Goal: Task Accomplishment & Management: Use online tool/utility

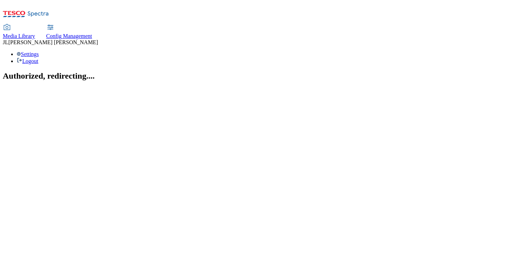
click at [92, 33] on span "Config Management" at bounding box center [69, 36] width 46 height 6
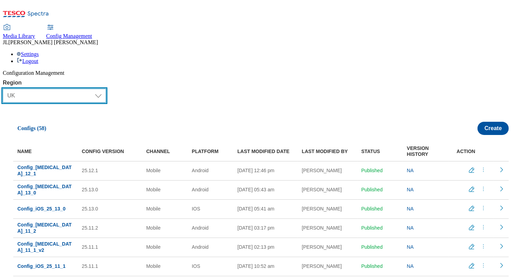
click at [80, 89] on select "Select Region UK CZ IE SK HU" at bounding box center [54, 96] width 103 height 14
click at [6, 89] on select "Select Region UK CZ IE SK HU" at bounding box center [54, 96] width 103 height 14
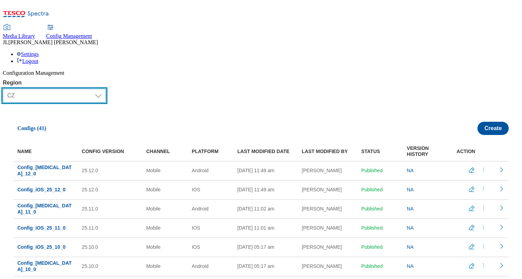
click at [34, 89] on select "Select Region UK CZ IE SK HU" at bounding box center [54, 96] width 103 height 14
click at [6, 89] on select "Select Region UK CZ IE SK HU" at bounding box center [54, 96] width 103 height 14
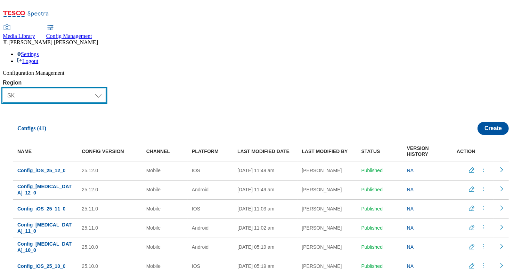
click at [60, 89] on select "Select Region UK CZ IE SK HU" at bounding box center [54, 96] width 103 height 14
select select "hu"
click at [6, 89] on select "Select Region UK CZ IE SK HU" at bounding box center [54, 96] width 103 height 14
click at [63, 89] on select "Select Region UK CZ IE SK HU" at bounding box center [54, 96] width 103 height 14
click at [6, 89] on select "Select Region UK CZ IE SK HU" at bounding box center [54, 96] width 103 height 14
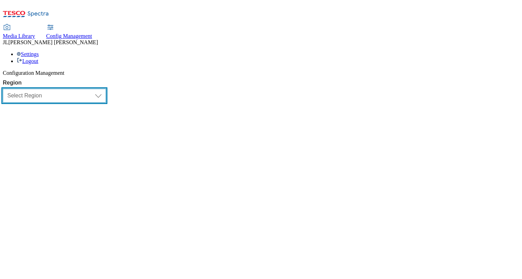
click at [37, 89] on select "Select Region UK CZ IE SK HU" at bounding box center [54, 96] width 103 height 14
select select "uk"
click at [6, 89] on select "Select Region UK CZ IE SK HU" at bounding box center [54, 96] width 103 height 14
